Goal: Information Seeking & Learning: Learn about a topic

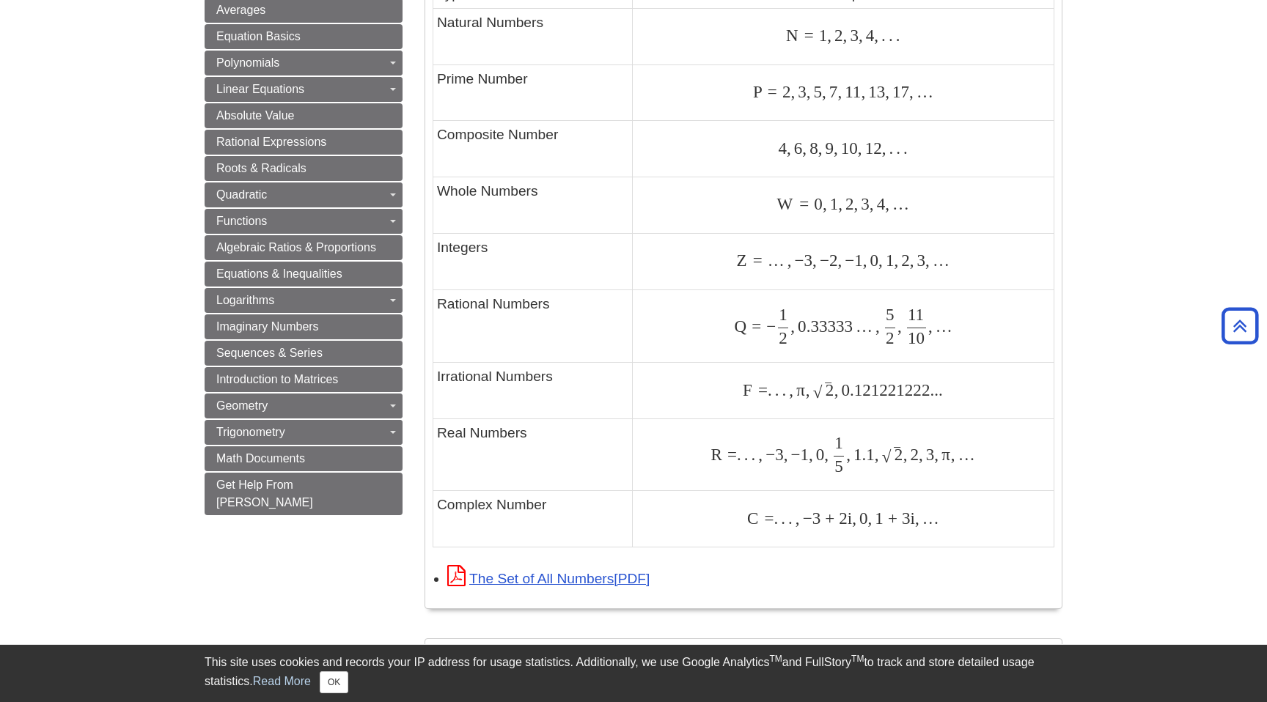
scroll to position [816, 0]
drag, startPoint x: 733, startPoint y: 331, endPoint x: 819, endPoint y: 340, distance: 87.0
click at [819, 340] on div "Q = − 1 2 , 0.33333 … , 5 2 , 11 10 , … Q = − 1 2 , 0.33333 … , 5 2 , 11 10 , …" at bounding box center [842, 327] width 413 height 37
drag, startPoint x: 736, startPoint y: 399, endPoint x: 828, endPoint y: 399, distance: 92.4
click at [828, 398] on div "F = . . . , π , 2 ‾ √ , 0.121221222... F = . . . , π , 2 , 0.121221222..." at bounding box center [842, 391] width 413 height 20
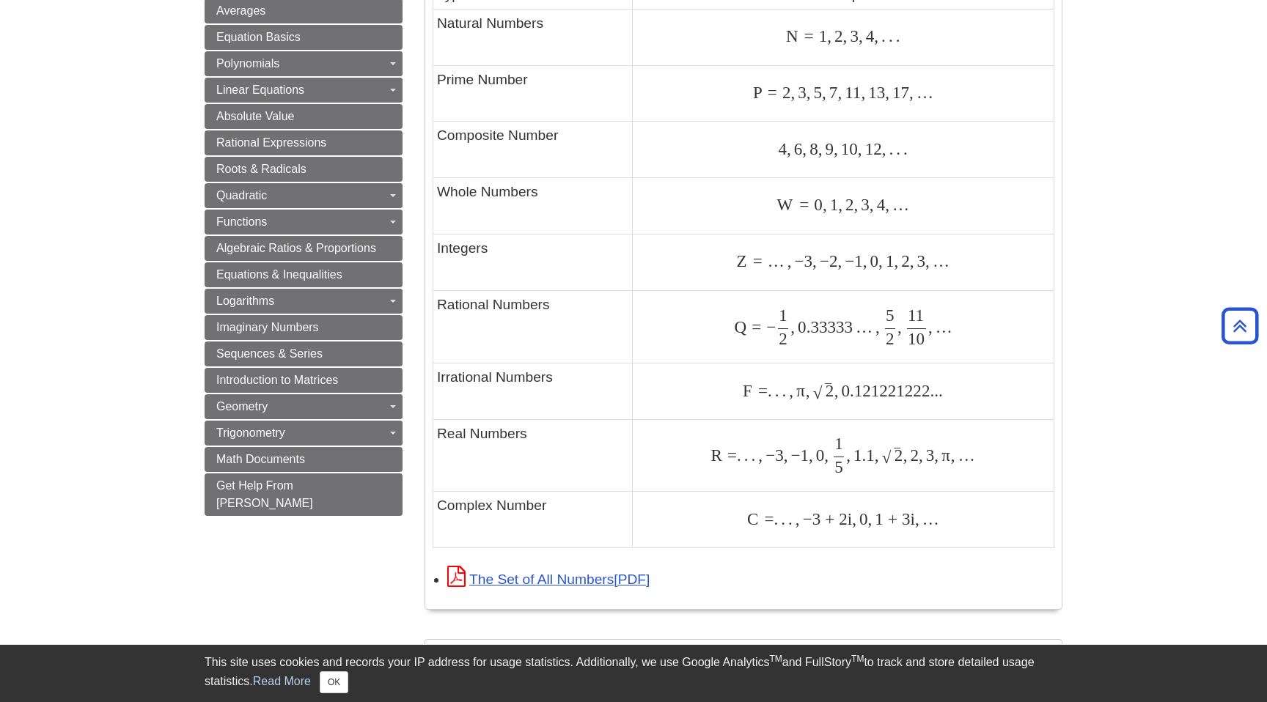
click at [828, 405] on td "F = . . . , π , 2 ‾ √ , 0.121221222... F = . . . , π , 2 , 0.121221222..." at bounding box center [842, 392] width 421 height 56
click at [828, 394] on span "2" at bounding box center [829, 390] width 9 height 19
drag, startPoint x: 808, startPoint y: 395, endPoint x: 841, endPoint y: 390, distance: 32.7
click at [841, 390] on span "F = . . . , π , 2 ‾ √ , 0.121221222..." at bounding box center [843, 390] width 200 height 19
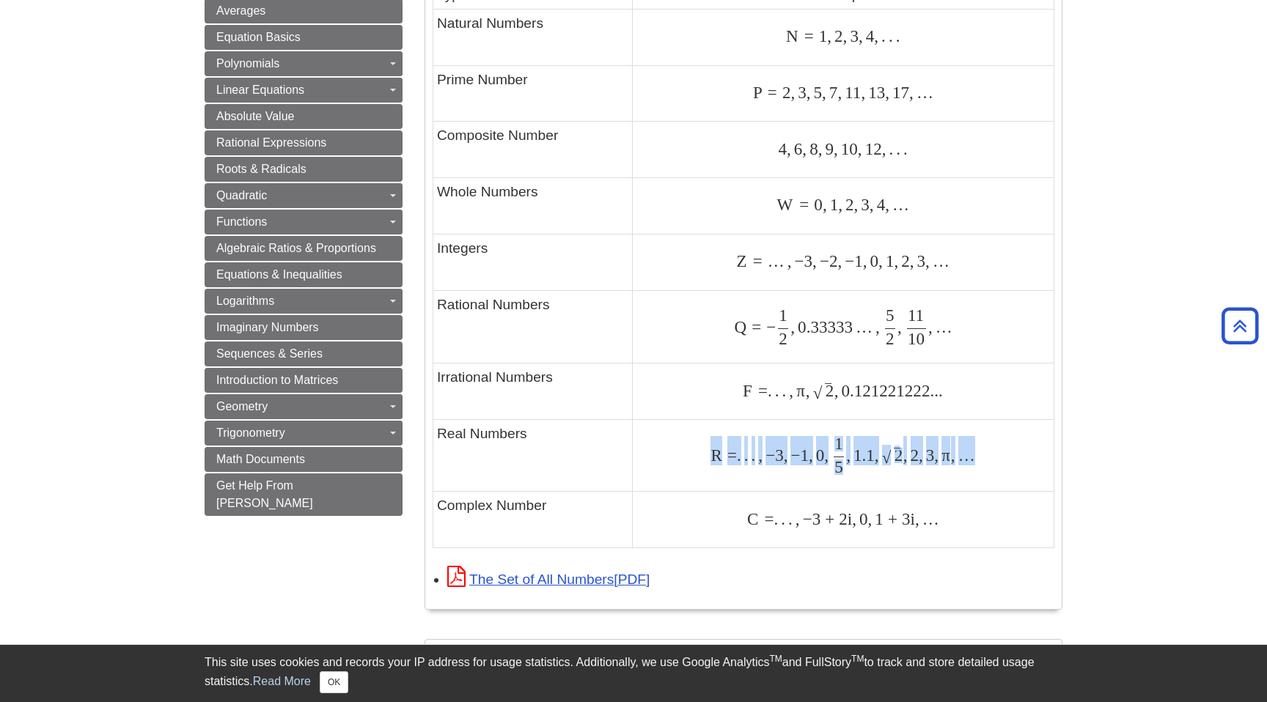
drag, startPoint x: 701, startPoint y: 459, endPoint x: 974, endPoint y: 474, distance: 273.1
click at [974, 474] on div "R = . . . , − 3 , − 1 , 0 , 1 5 , 1.1 , 2 ‾ √ , 2 , 3 , π , … R = . . . , − 3 ,…" at bounding box center [842, 456] width 413 height 36
click at [974, 474] on span "R = . . . , − 3 , − 1 , 0 , 1 5 , 1.1 , 2 ‾ √ , 2 , 3 , π , …" at bounding box center [842, 456] width 265 height 36
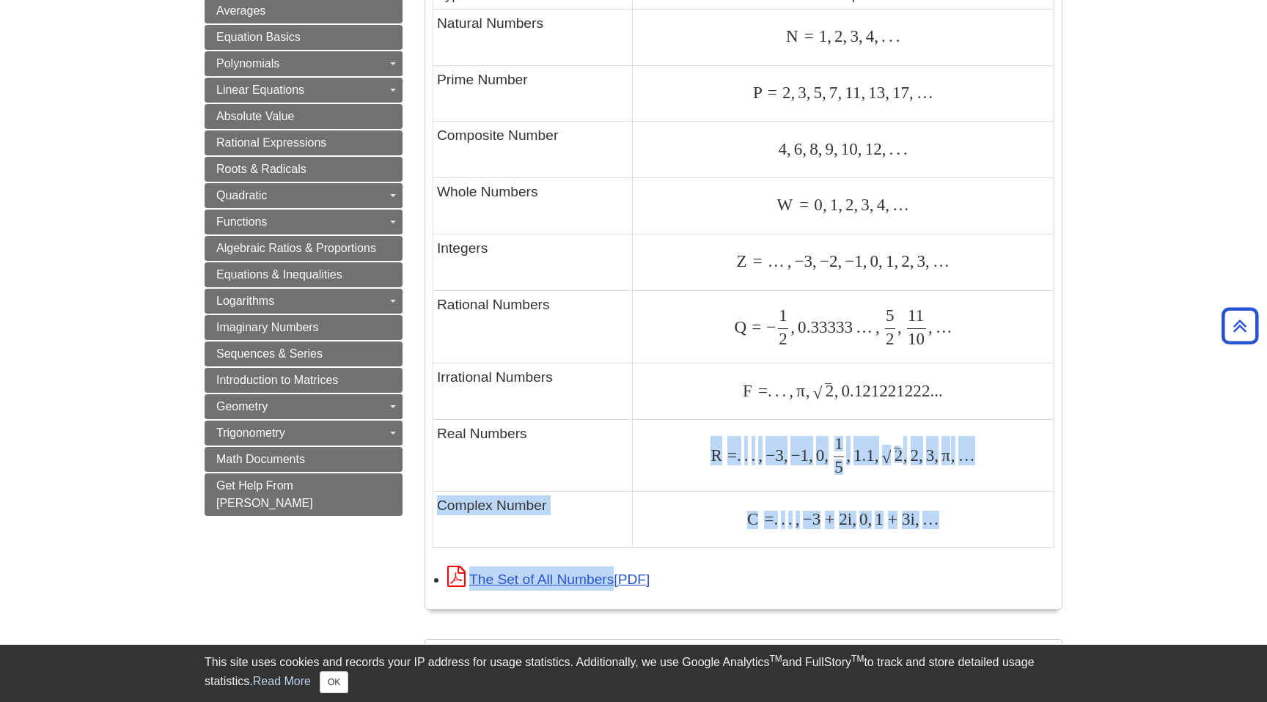
drag, startPoint x: 679, startPoint y: 464, endPoint x: 1183, endPoint y: 489, distance: 504.9
click at [1183, 489] on body "Library Chat This site uses cookies and records your IP address for usage stati…" at bounding box center [633, 364] width 1267 height 2360
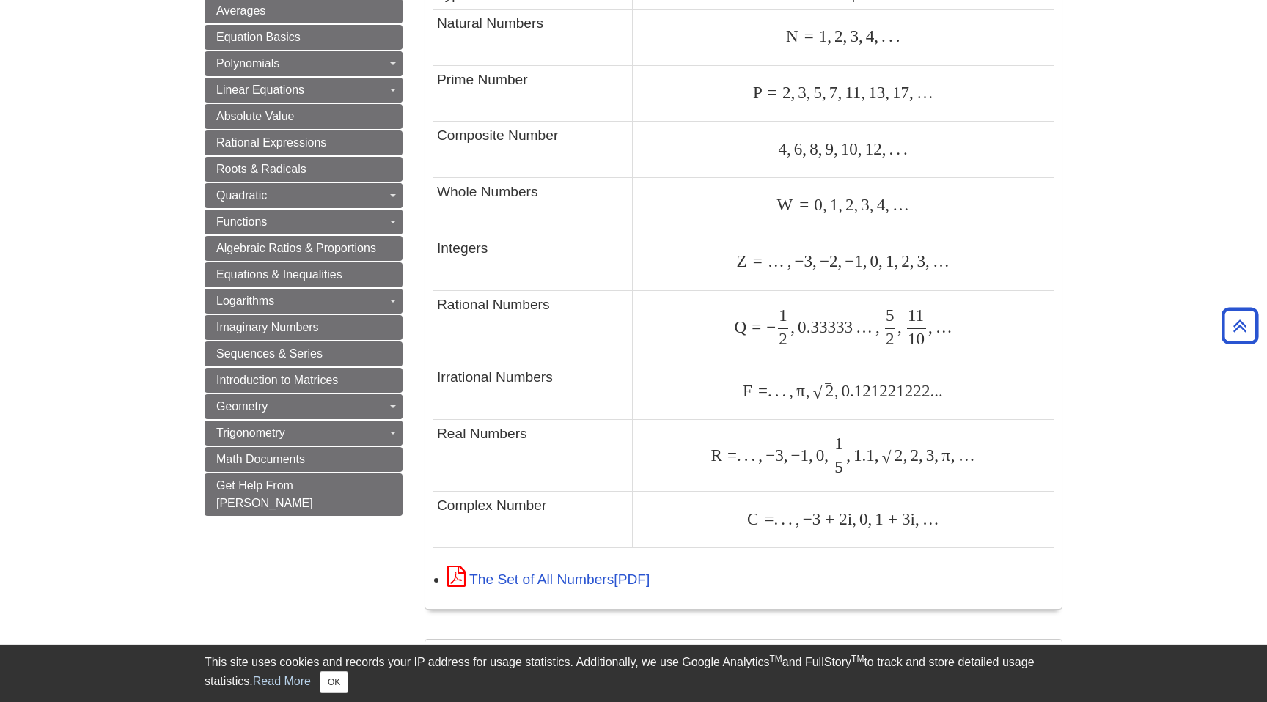
click at [935, 436] on td "R = . . . , − 3 , − 1 , 0 , 1 5 , 1.1 , 2 ‾ √ , 2 , 3 , π , … R = . . . , − 3 ,…" at bounding box center [842, 456] width 421 height 72
drag, startPoint x: 817, startPoint y: 391, endPoint x: 904, endPoint y: 392, distance: 87.2
click at [904, 393] on span "F = . . . , π , 2 ‾ √ , 0.121221222..." at bounding box center [843, 390] width 200 height 19
click at [904, 392] on span "0.121221222..." at bounding box center [890, 390] width 104 height 19
click at [780, 391] on span "." at bounding box center [781, 390] width 7 height 19
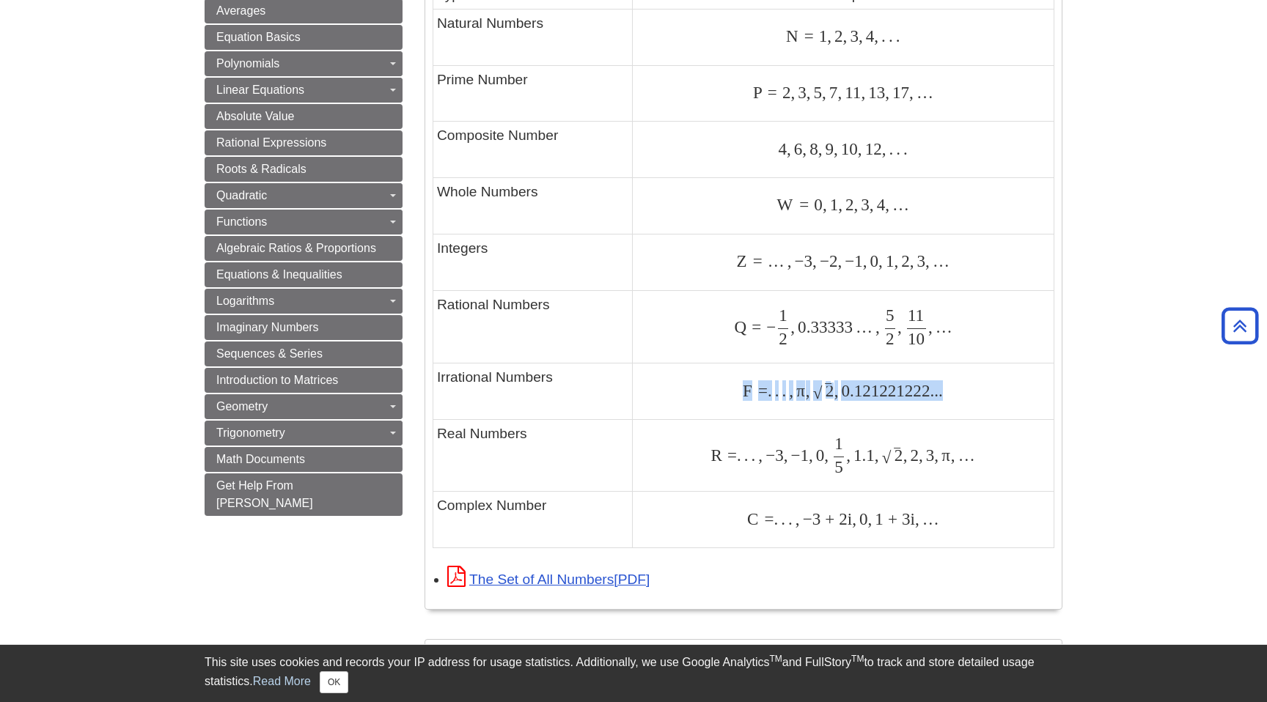
drag, startPoint x: 734, startPoint y: 391, endPoint x: 971, endPoint y: 391, distance: 236.8
click at [971, 391] on div "F = . . . , π , 2 ‾ √ , 0.121221222... F = . . . , π , 2 , 0.121221222..." at bounding box center [842, 391] width 413 height 20
click at [866, 409] on td "F = . . . , π , 2 ‾ √ , 0.121221222... F = . . . , π , 2 , 0.121221222..." at bounding box center [842, 392] width 421 height 56
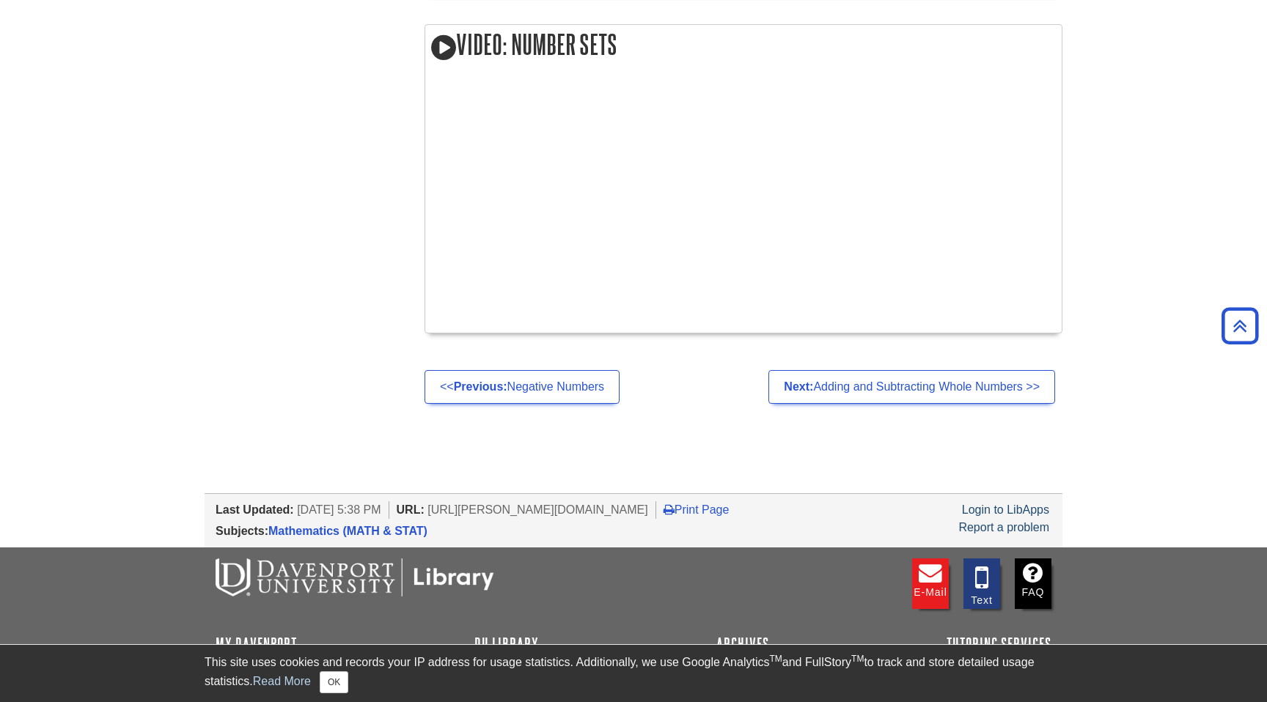
scroll to position [1657, 0]
